Goal: Transaction & Acquisition: Purchase product/service

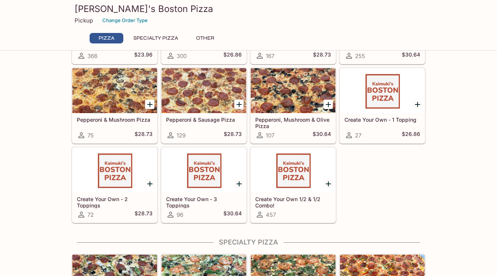
scroll to position [27, 0]
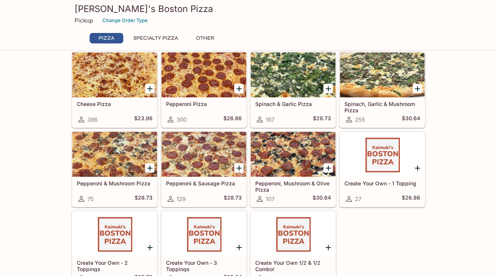
click at [209, 38] on button "Other" at bounding box center [205, 38] width 34 height 11
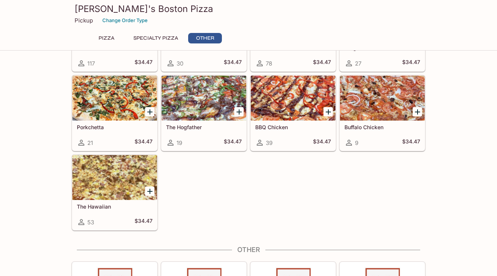
scroll to position [491, 0]
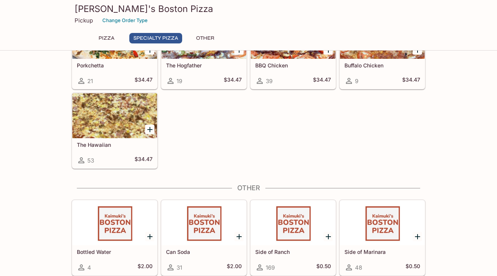
click at [170, 37] on button "Specialty Pizza" at bounding box center [155, 38] width 53 height 11
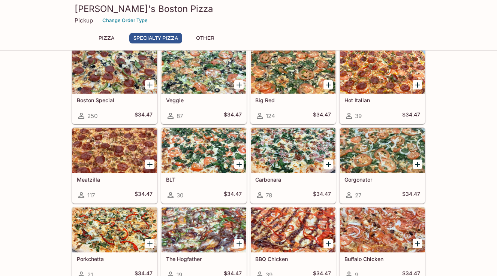
scroll to position [266, 0]
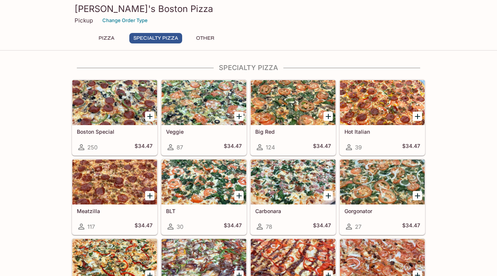
click at [107, 37] on button "Pizza" at bounding box center [107, 38] width 34 height 11
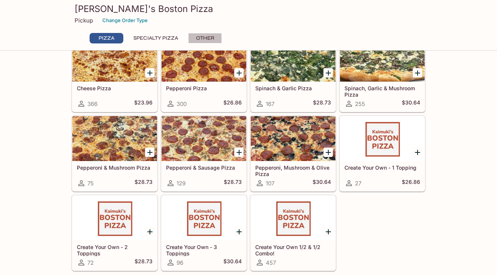
click at [209, 37] on button "Other" at bounding box center [205, 38] width 34 height 11
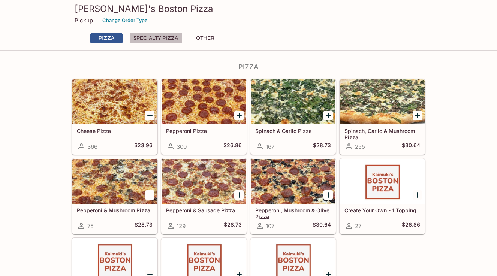
click at [162, 35] on button "Specialty Pizza" at bounding box center [155, 38] width 53 height 11
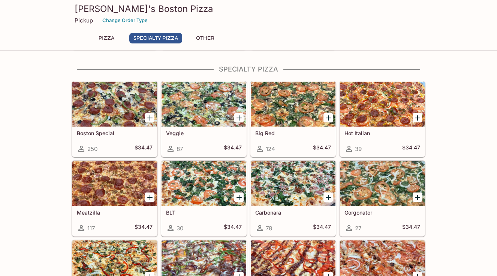
scroll to position [266, 0]
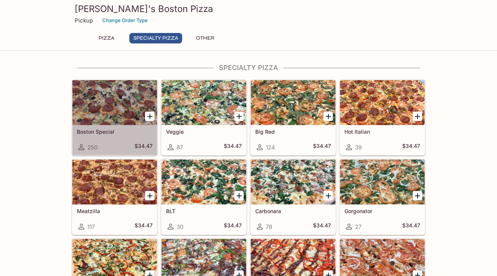
click at [110, 96] on div at bounding box center [114, 102] width 85 height 45
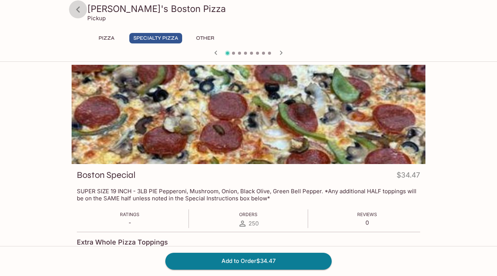
click at [77, 11] on icon at bounding box center [78, 9] width 13 height 13
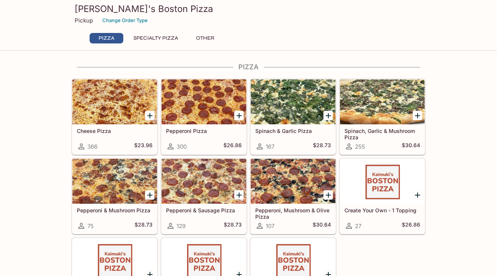
click at [86, 20] on p "Pickup" at bounding box center [84, 20] width 18 height 7
click at [114, 23] on button "Change Order Type" at bounding box center [125, 21] width 52 height 12
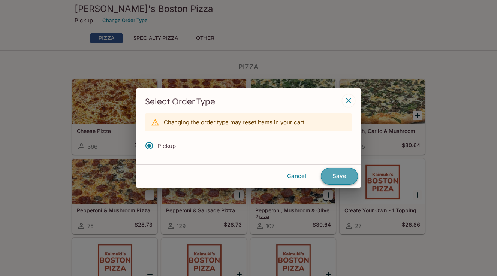
click at [343, 179] on button "Save" at bounding box center [339, 176] width 37 height 17
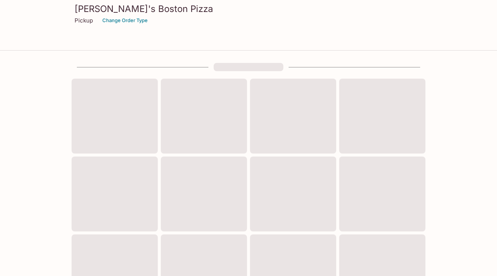
scroll to position [266, 0]
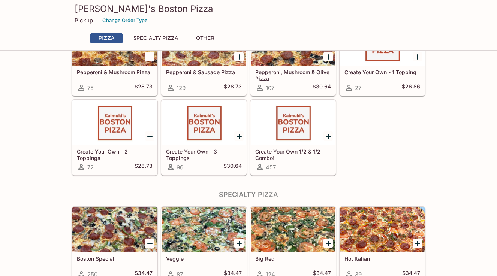
scroll to position [139, 0]
click at [304, 137] on div at bounding box center [293, 122] width 85 height 45
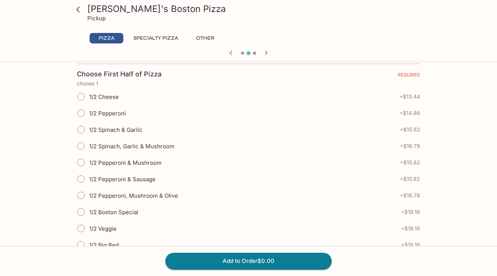
scroll to position [163, 0]
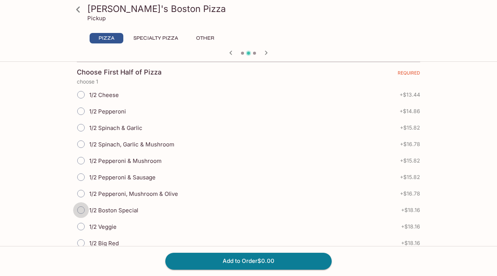
click at [82, 209] on input "1/2 Boston Special" at bounding box center [81, 211] width 16 height 16
radio input "true"
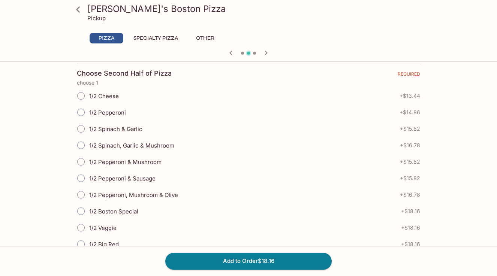
scroll to position [523, 0]
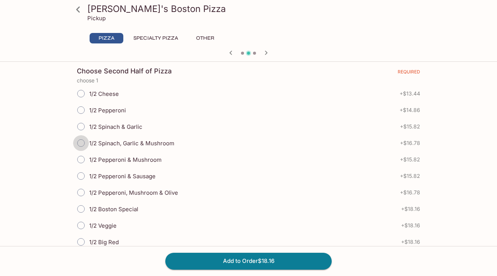
click at [81, 141] on input "1/2 Spinach, Garlic & Mushroom" at bounding box center [81, 143] width 16 height 16
radio input "true"
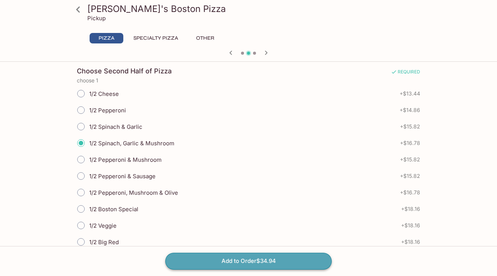
click at [255, 262] on button "Add to Order $34.94" at bounding box center [248, 261] width 167 height 17
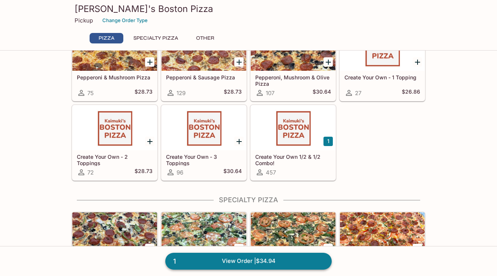
scroll to position [138, 0]
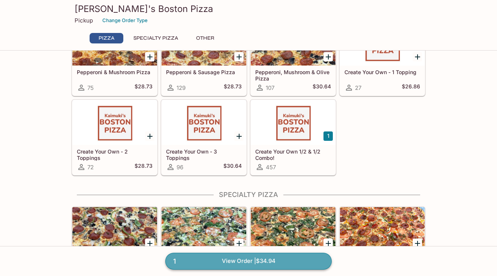
click at [252, 261] on link "1 View Order | $34.94" at bounding box center [248, 261] width 167 height 17
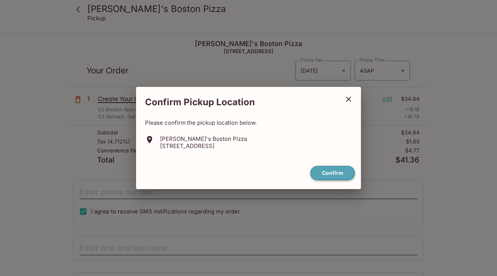
click at [330, 170] on button "Confirm" at bounding box center [333, 173] width 45 height 15
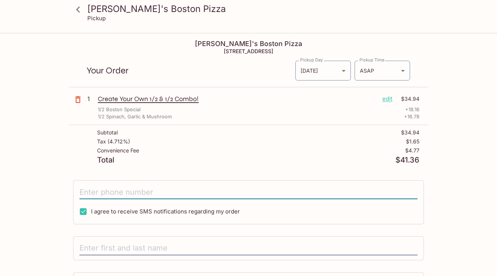
click at [191, 191] on input "tel" at bounding box center [249, 192] width 338 height 14
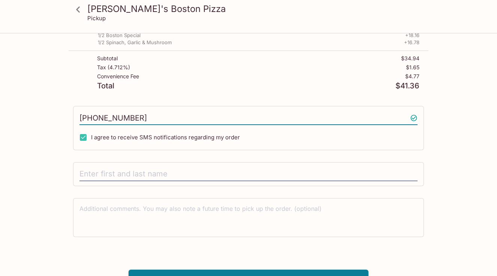
scroll to position [75, 0]
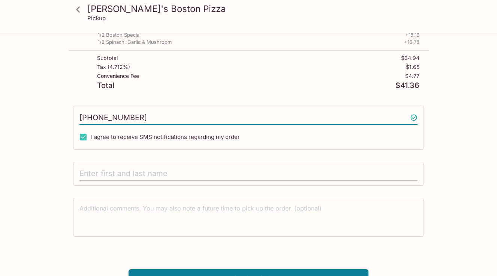
type input "[PHONE_NUMBER]"
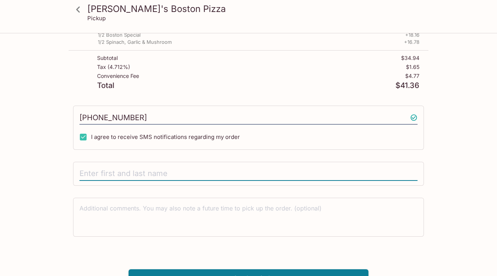
click at [172, 177] on input "text" at bounding box center [249, 174] width 338 height 14
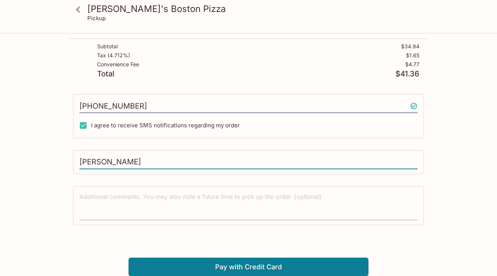
type input "[PERSON_NAME]"
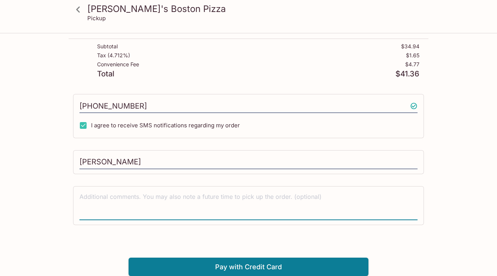
click at [165, 202] on textarea at bounding box center [249, 206] width 338 height 26
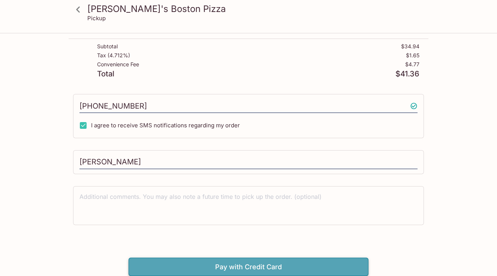
click at [245, 265] on button "Pay with Credit Card" at bounding box center [249, 267] width 240 height 19
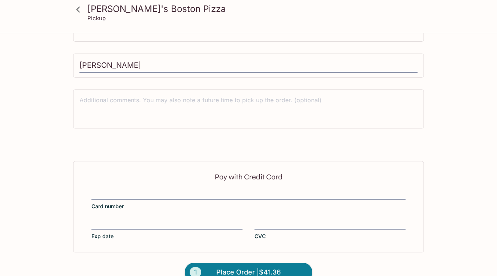
scroll to position [199, 0]
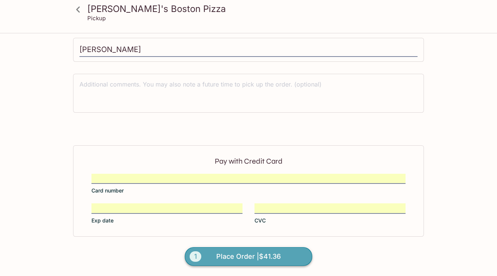
click at [241, 258] on span "Place Order | $41.36" at bounding box center [248, 257] width 65 height 12
